Goal: Transaction & Acquisition: Purchase product/service

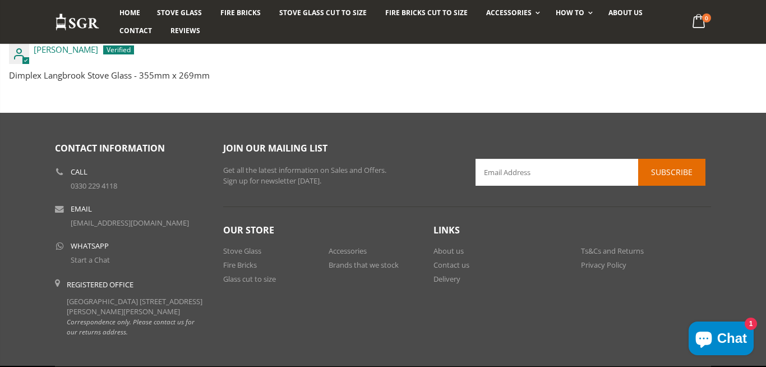
scroll to position [1249, 0]
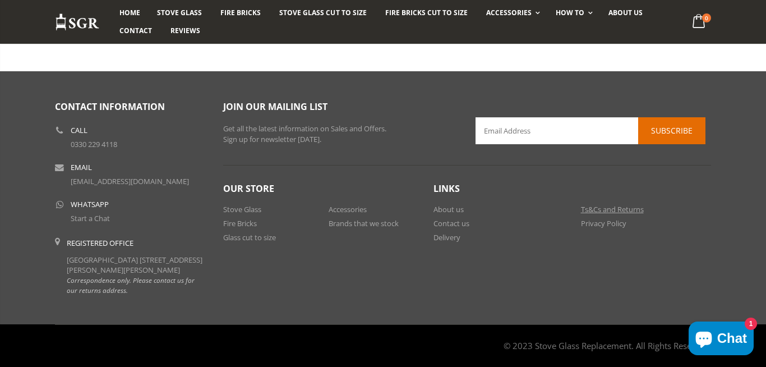
click at [582, 204] on link "Ts&Cs and Returns" at bounding box center [612, 209] width 63 height 10
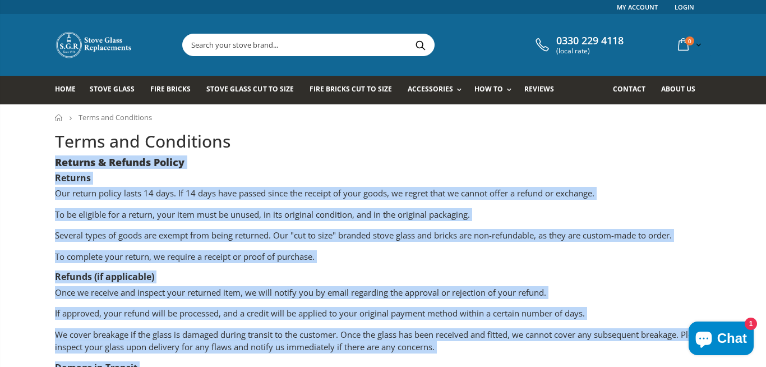
drag, startPoint x: 378, startPoint y: 280, endPoint x: 58, endPoint y: 160, distance: 342.0
copy div "Returns & Refunds Policy Returns Our return policy lasts 14 days. If 14 days ha…"
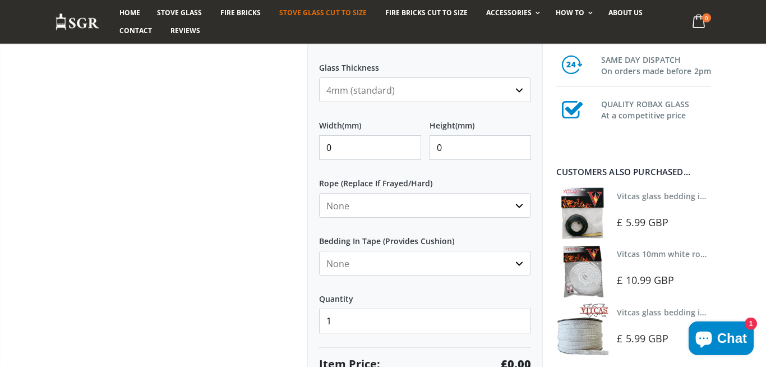
scroll to position [464, 0]
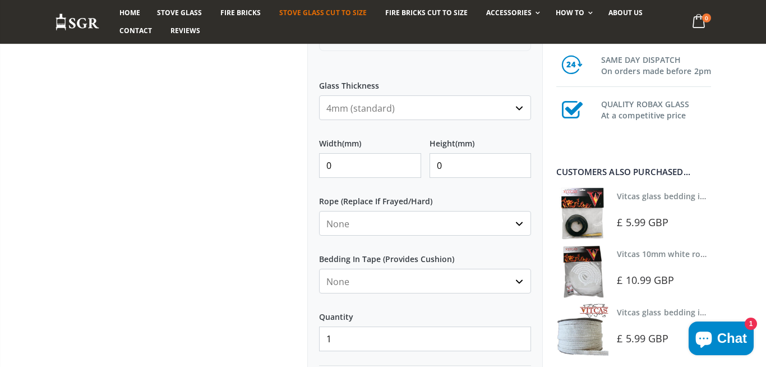
click at [357, 170] on input "0" at bounding box center [370, 165] width 102 height 25
click at [323, 174] on input "0" at bounding box center [370, 165] width 102 height 25
type input "400"
type input "290"
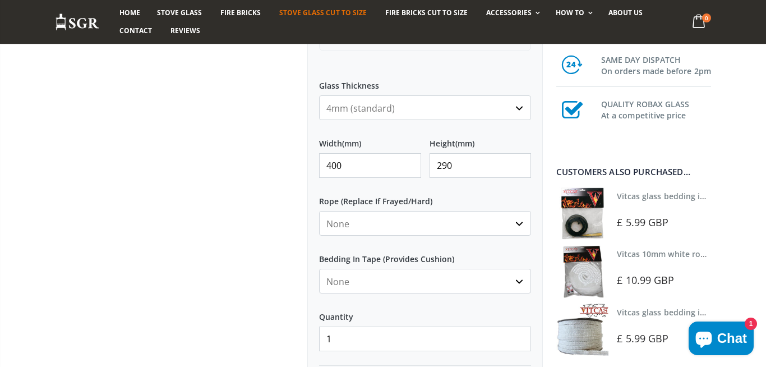
click at [146, 151] on div at bounding box center [173, 54] width 252 height 777
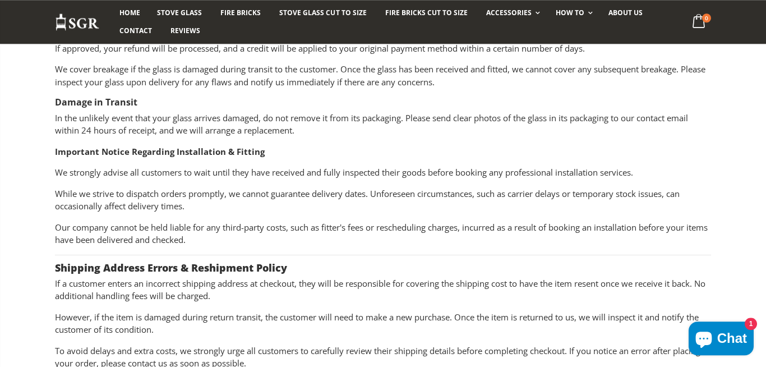
scroll to position [232, 0]
